Goal: Information Seeking & Learning: Learn about a topic

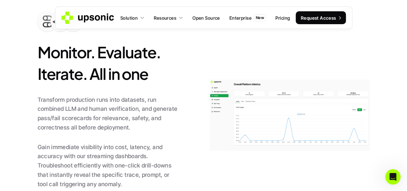
scroll to position [515, 0]
click at [277, 16] on p "Pricing" at bounding box center [282, 17] width 14 height 7
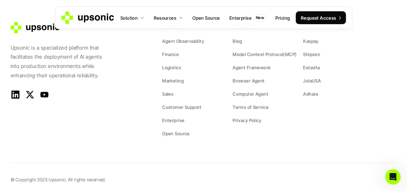
scroll to position [938, 0]
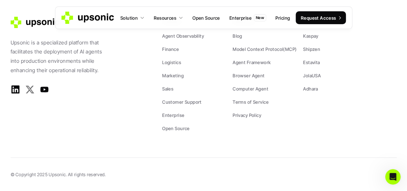
click at [33, 86] on icon at bounding box center [30, 89] width 10 height 10
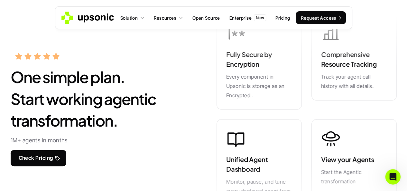
scroll to position [0, 0]
click at [280, 17] on p "Pricing" at bounding box center [282, 17] width 14 height 7
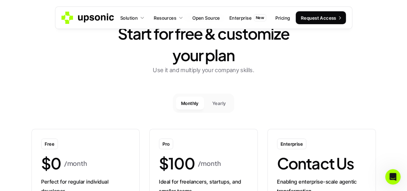
scroll to position [257, 0]
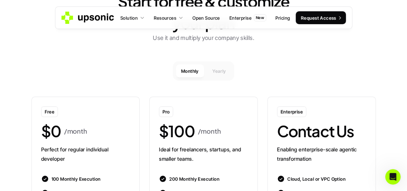
click at [220, 72] on p "Yearly" at bounding box center [219, 71] width 14 height 7
click at [189, 71] on p "Monthly" at bounding box center [190, 71] width 18 height 7
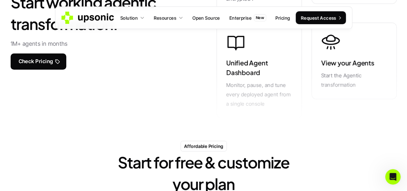
scroll to position [0, 0]
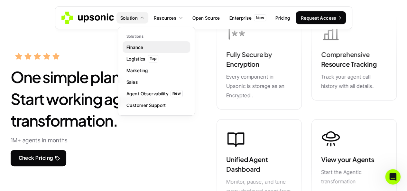
click at [136, 46] on p "Finance" at bounding box center [134, 47] width 17 height 7
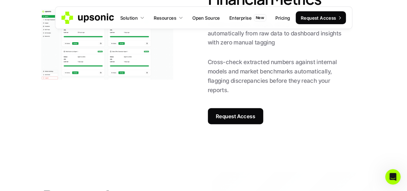
scroll to position [643, 0]
